Goal: Find specific page/section: Find specific page/section

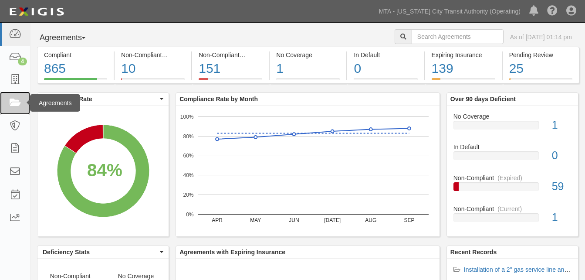
click at [8, 93] on link at bounding box center [15, 102] width 30 height 23
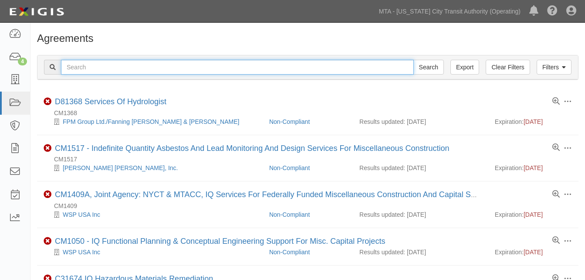
click at [86, 66] on input "text" at bounding box center [237, 67] width 353 height 15
paste input "71947 -INS1633"
type input "71947 -INS1633"
click at [413, 60] on input "Search" at bounding box center [428, 67] width 30 height 15
